Goal: Information Seeking & Learning: Understand process/instructions

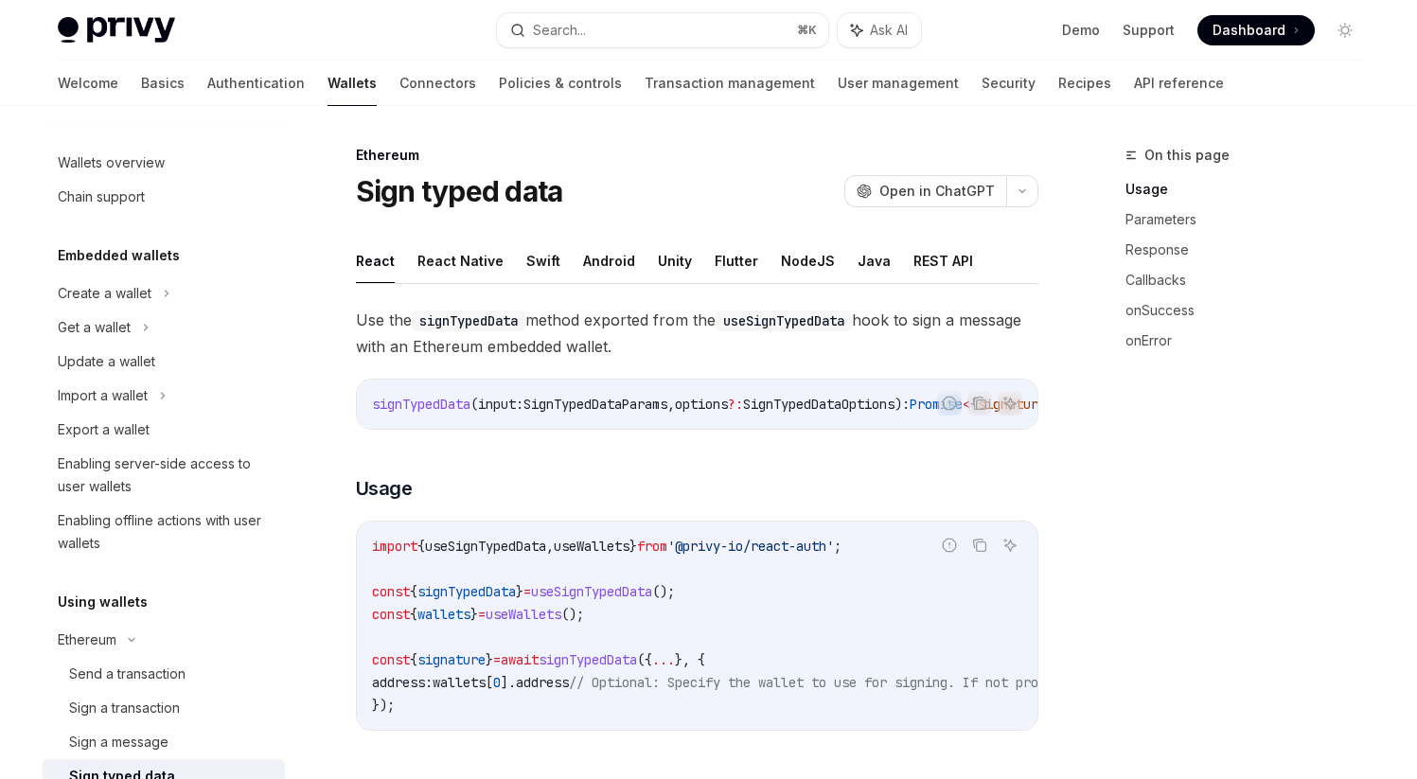
scroll to position [333, 0]
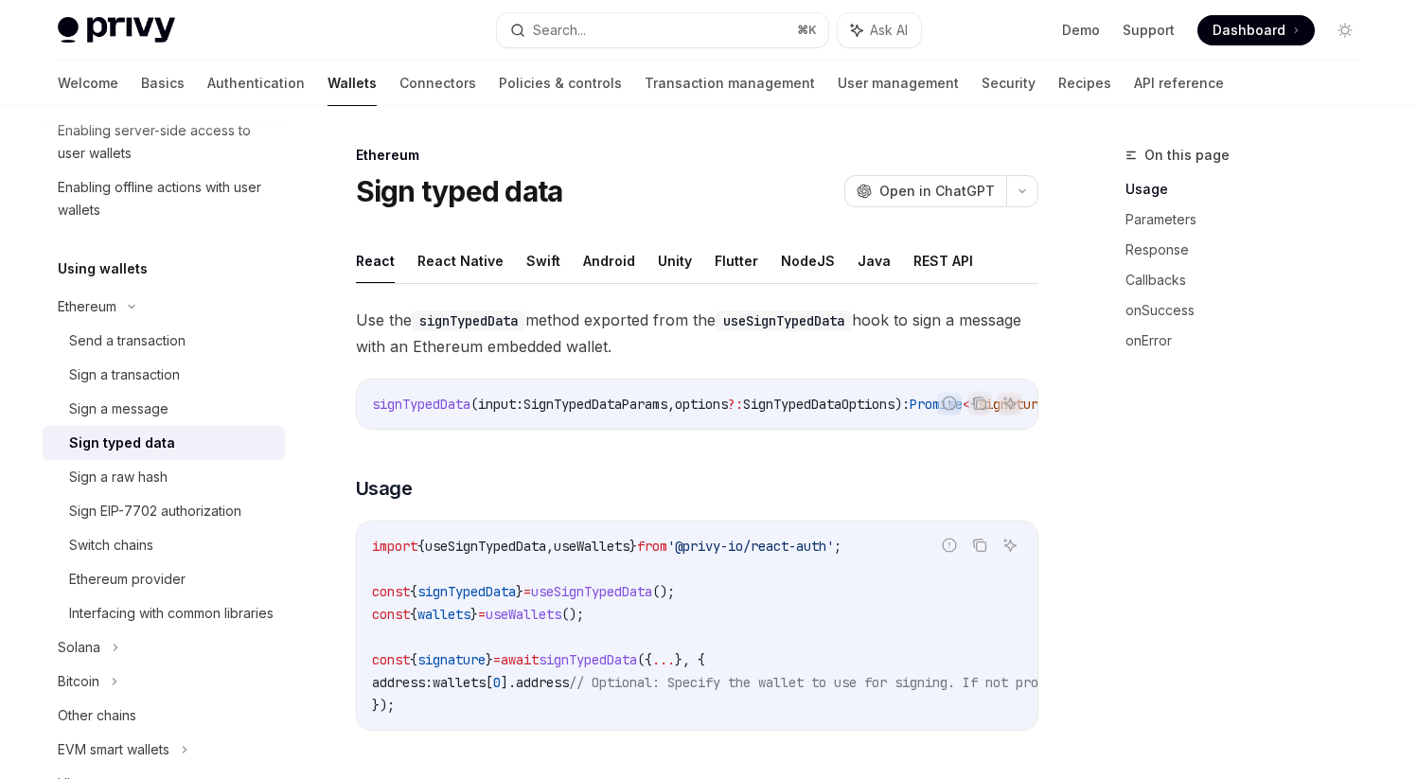
drag, startPoint x: 480, startPoint y: 348, endPoint x: 762, endPoint y: 348, distance: 282.1
click at [762, 348] on span "Use the signTypedData method exported from the useSignTypedData hook to sign a …" at bounding box center [697, 333] width 682 height 53
drag, startPoint x: 359, startPoint y: 316, endPoint x: 716, endPoint y: 358, distance: 359.3
click at [716, 358] on span "Use the signTypedData method exported from the useSignTypedData hook to sign a …" at bounding box center [697, 333] width 682 height 53
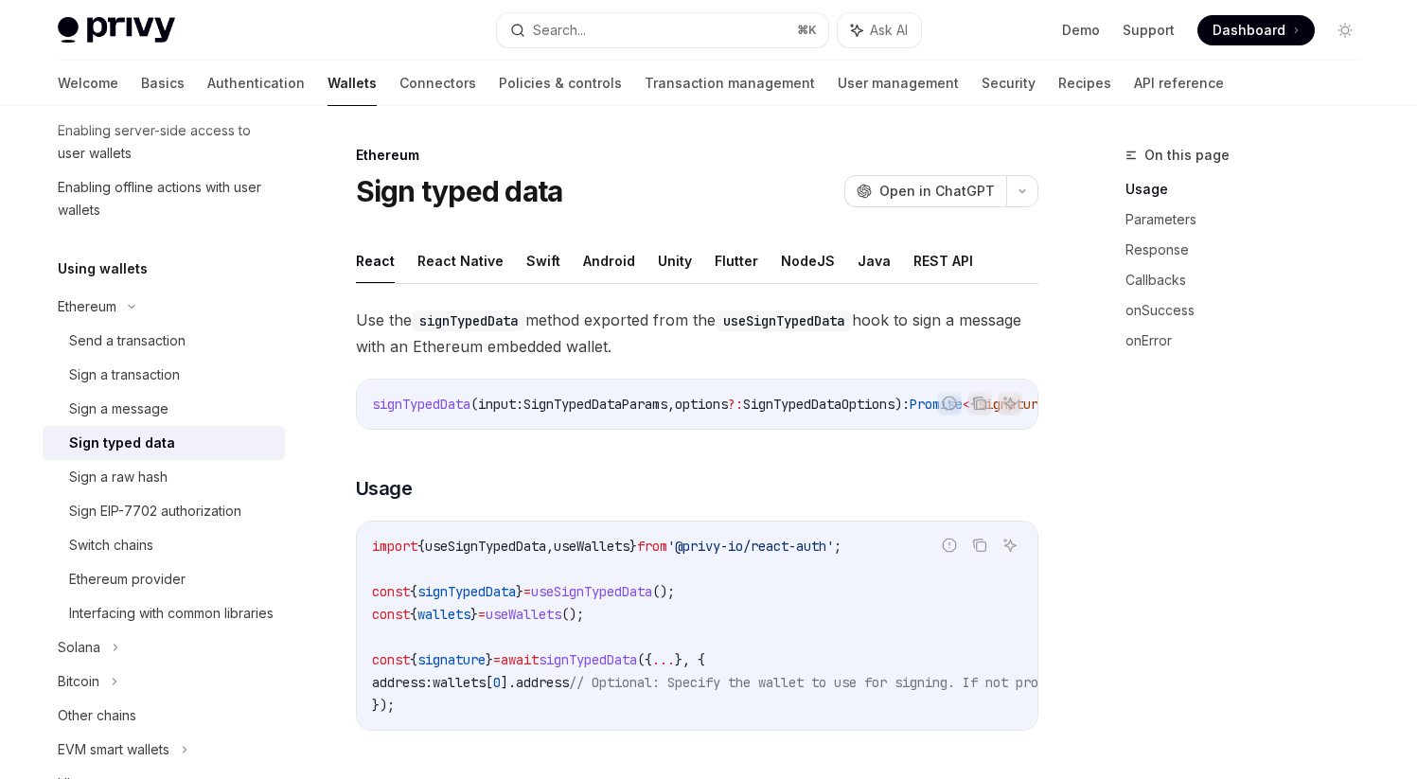
click at [716, 358] on span "Use the signTypedData method exported from the useSignTypedData hook to sign a …" at bounding box center [697, 333] width 682 height 53
drag, startPoint x: 359, startPoint y: 320, endPoint x: 713, endPoint y: 333, distance: 354.3
click at [713, 333] on span "Use the signTypedData method exported from the useSignTypedData hook to sign a …" at bounding box center [697, 333] width 682 height 53
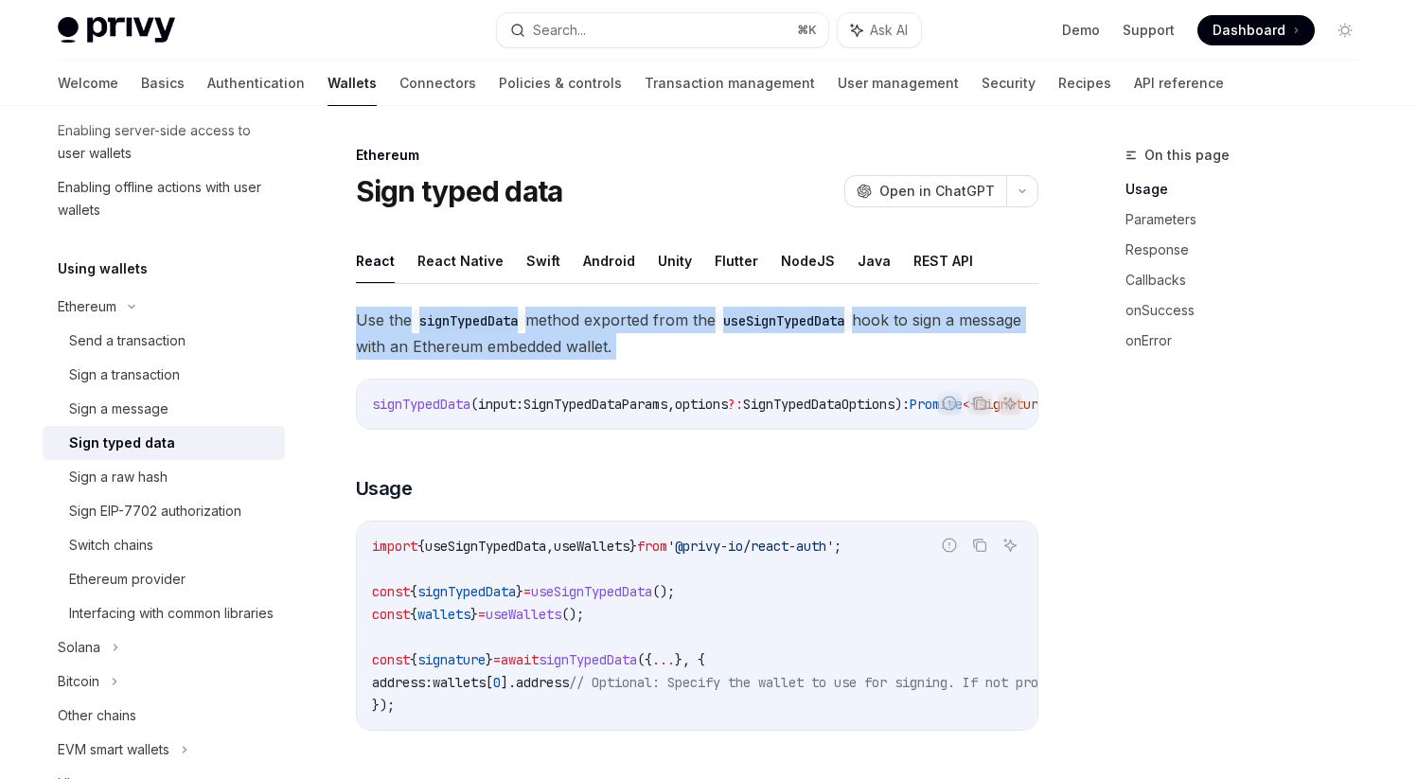
drag, startPoint x: 355, startPoint y: 320, endPoint x: 696, endPoint y: 363, distance: 343.4
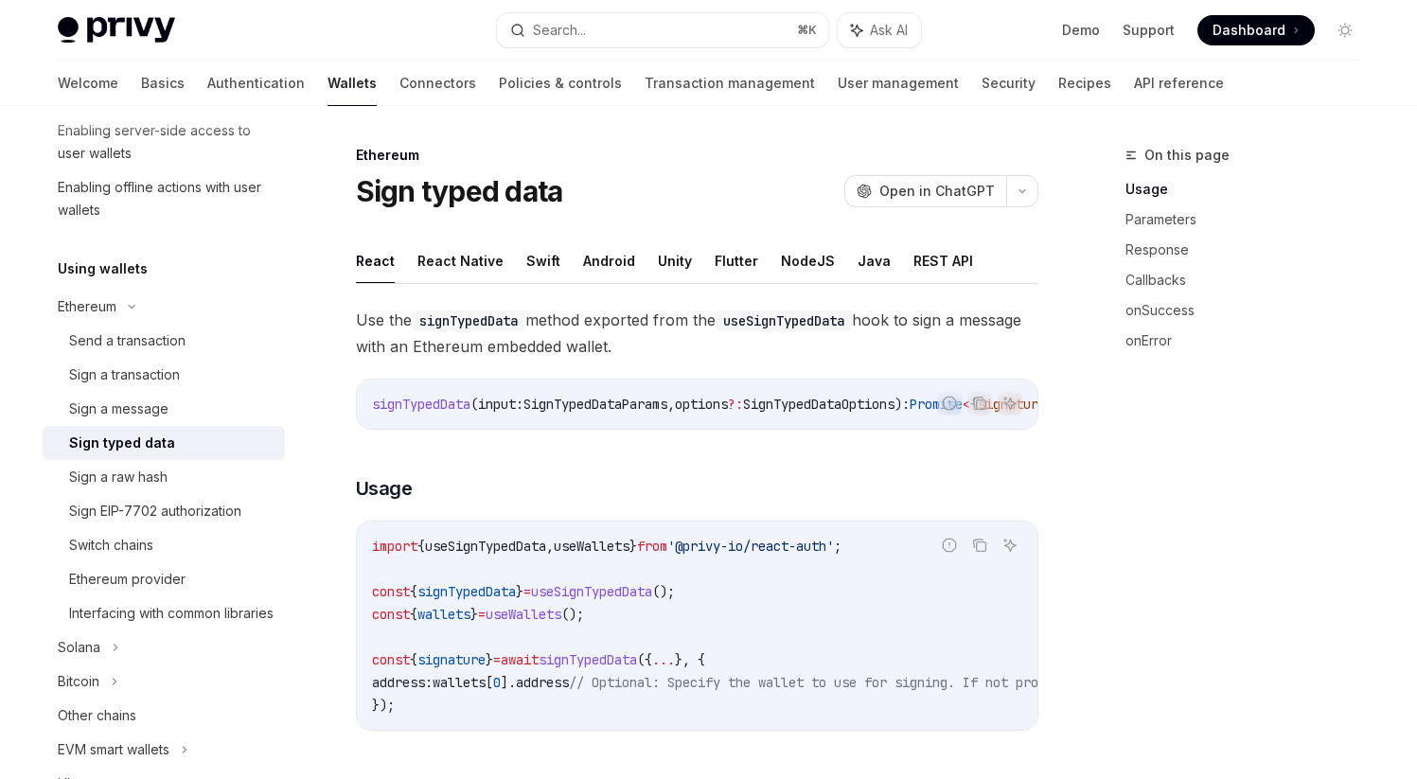
drag, startPoint x: 355, startPoint y: 317, endPoint x: 718, endPoint y: 359, distance: 365.8
click at [718, 359] on span "Use the signTypedData method exported from the useSignTypedData hook to sign a …" at bounding box center [697, 333] width 682 height 53
drag, startPoint x: 360, startPoint y: 322, endPoint x: 709, endPoint y: 348, distance: 350.3
click at [709, 348] on span "Use the signTypedData method exported from the useSignTypedData hook to sign a …" at bounding box center [697, 333] width 682 height 53
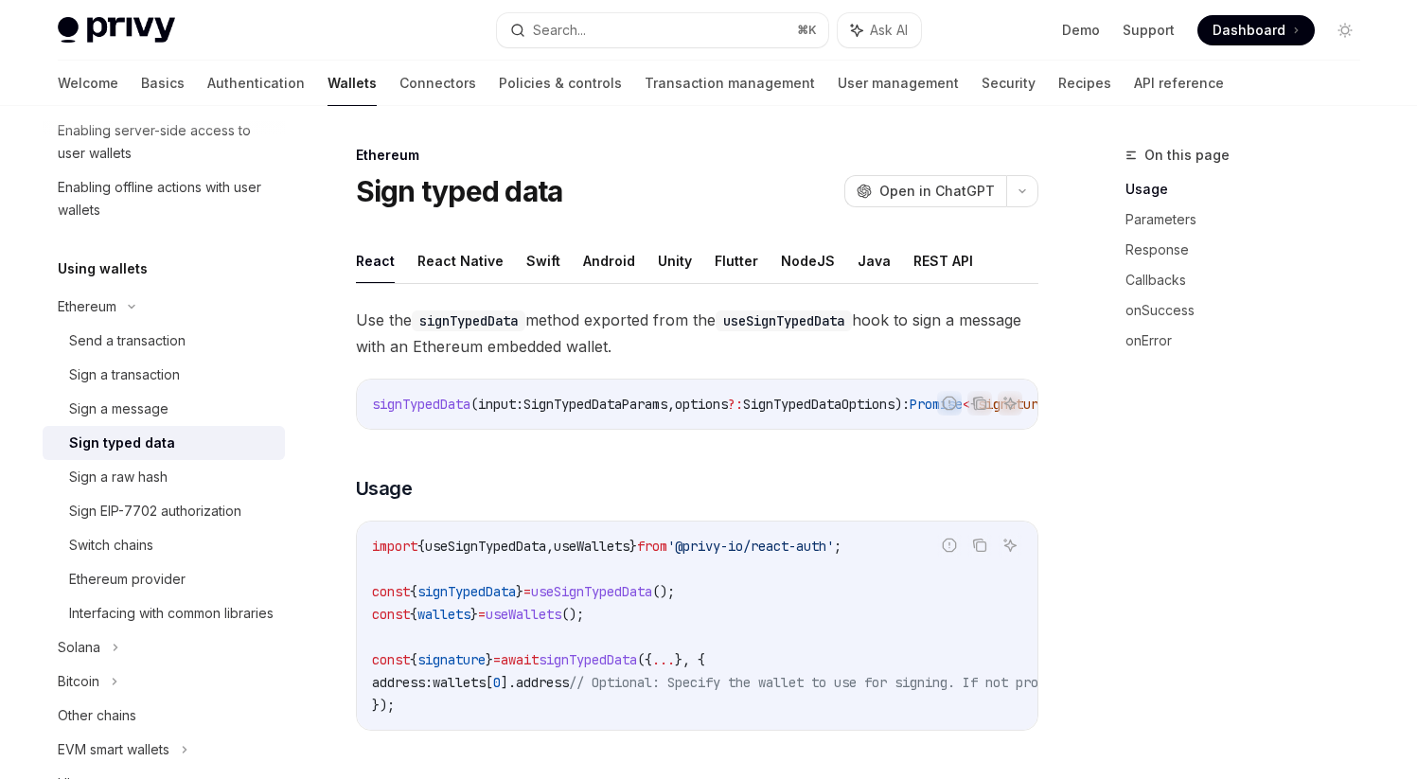
click at [709, 348] on span "Use the signTypedData method exported from the useSignTypedData hook to sign a …" at bounding box center [697, 333] width 682 height 53
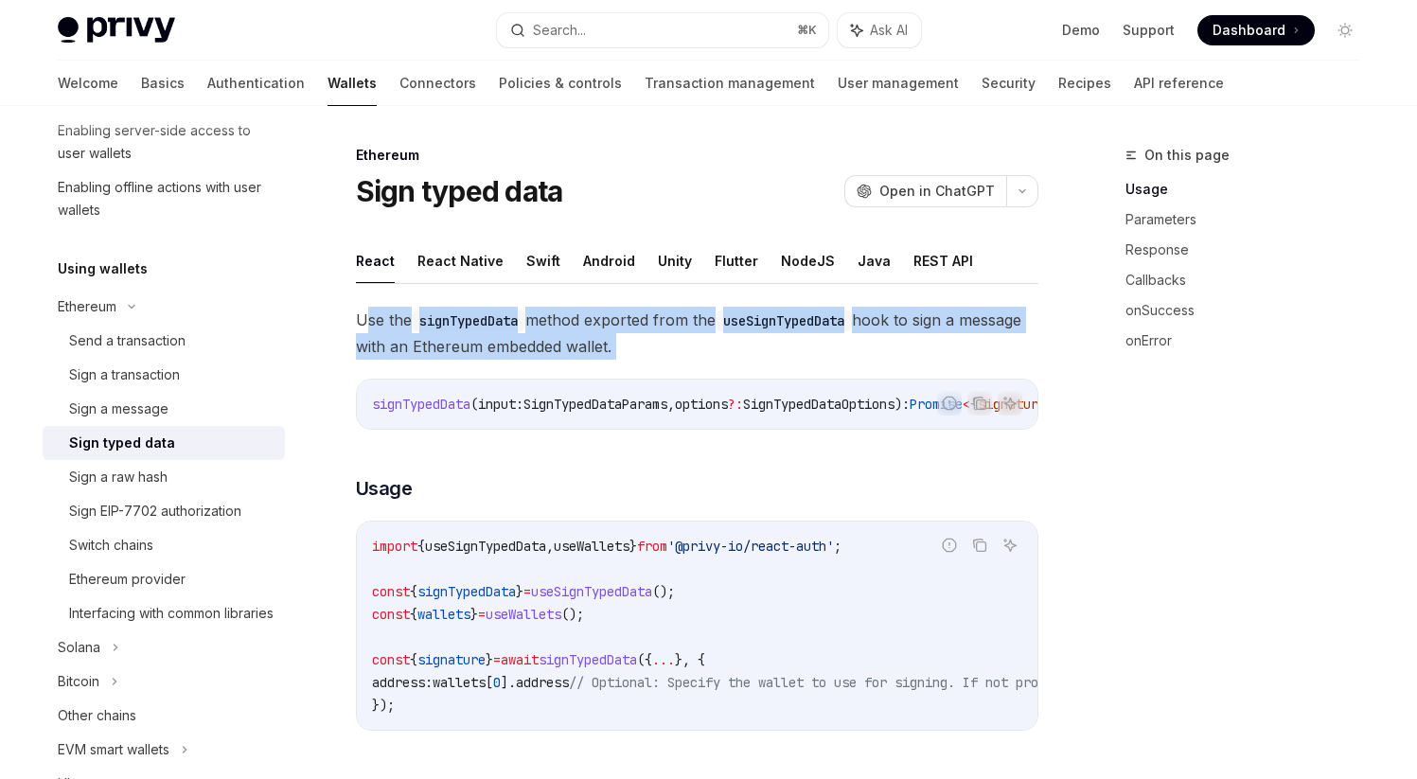
drag, startPoint x: 362, startPoint y: 321, endPoint x: 768, endPoint y: 370, distance: 409.0
